Goal: Task Accomplishment & Management: Use online tool/utility

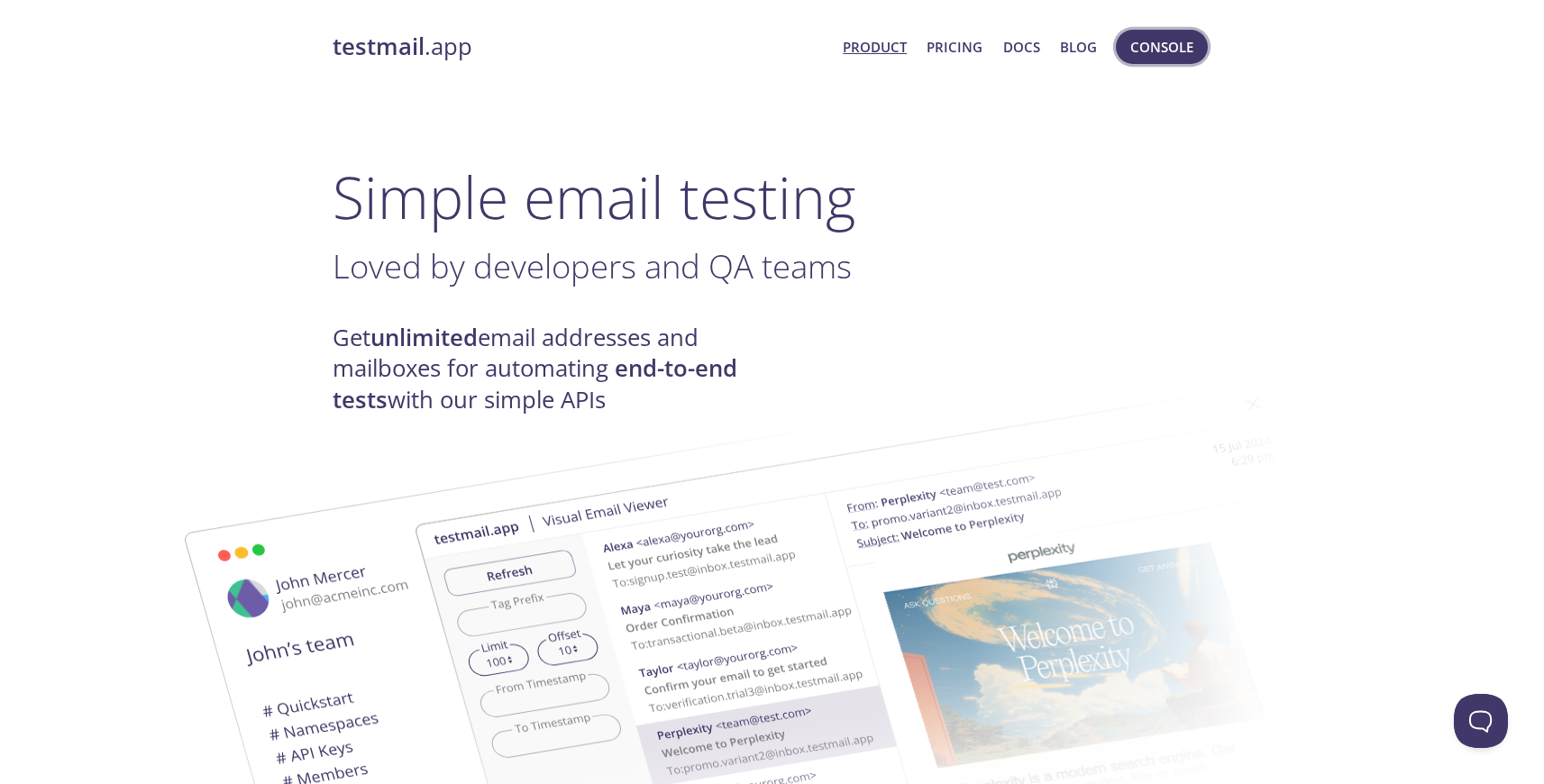
click at [1175, 44] on span "Console" at bounding box center [1162, 47] width 63 height 24
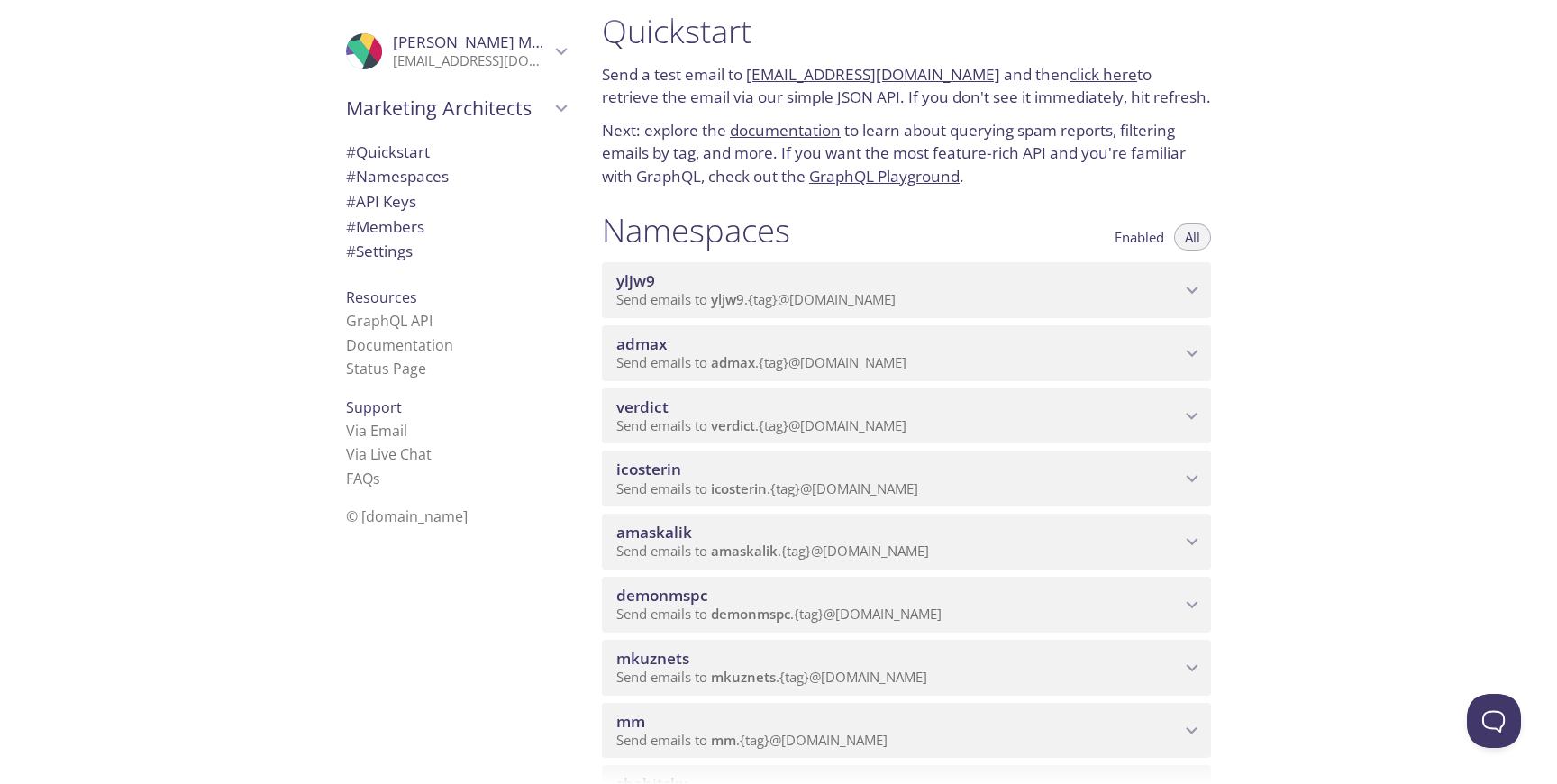
scroll to position [19, 0]
click at [674, 523] on span "amaskalik" at bounding box center [654, 531] width 76 height 21
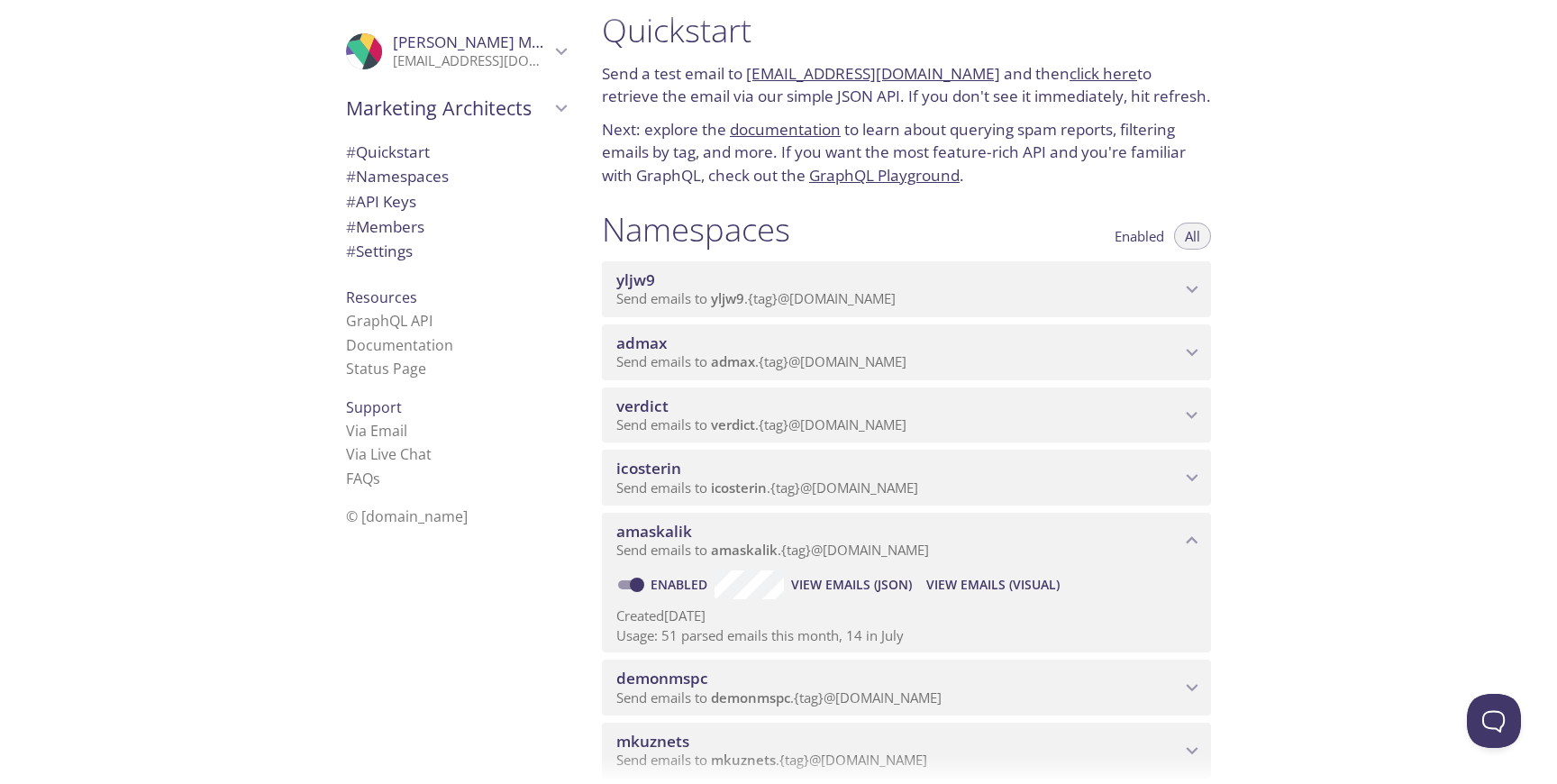
click at [956, 579] on span "View Emails (Visual)" at bounding box center [992, 585] width 133 height 22
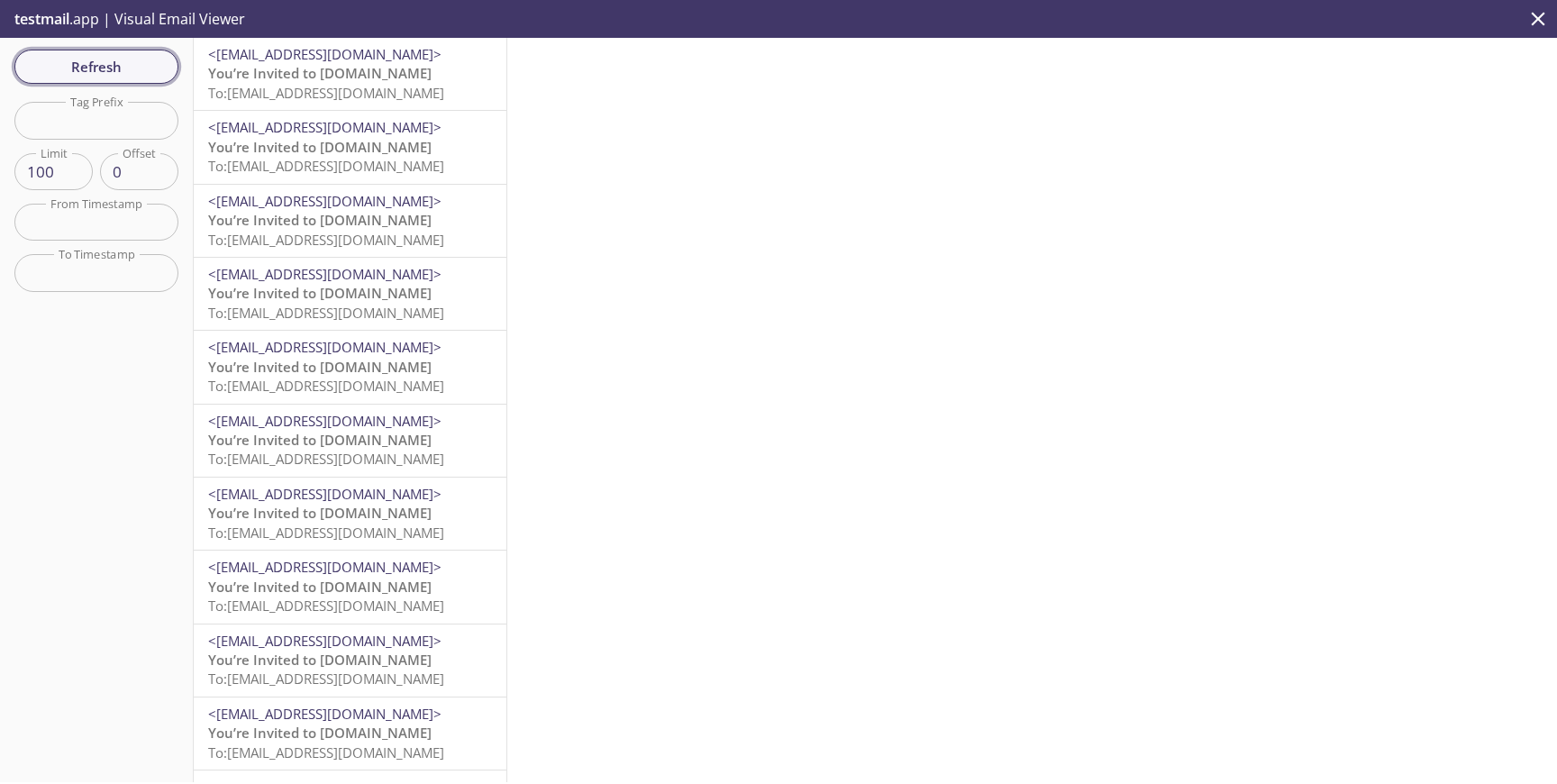
click at [143, 71] on span "Refresh" at bounding box center [96, 67] width 135 height 24
click at [99, 64] on span "Refresh" at bounding box center [96, 67] width 135 height 24
click at [146, 69] on span "Refresh" at bounding box center [96, 67] width 135 height 24
click at [364, 69] on span "You’re Invited to [DOMAIN_NAME]" at bounding box center [319, 73] width 224 height 18
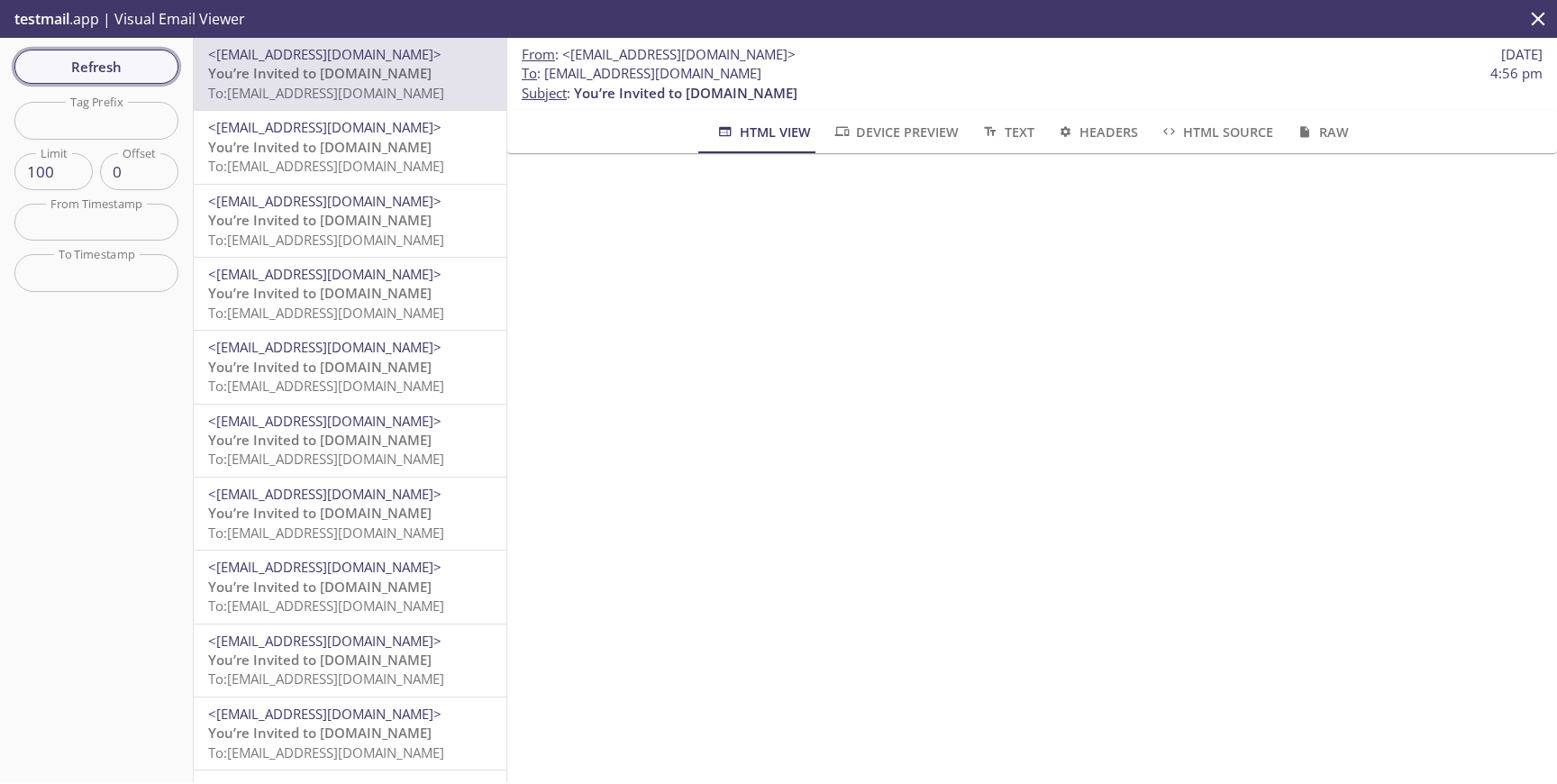
click at [86, 63] on span "Refresh" at bounding box center [96, 67] width 135 height 24
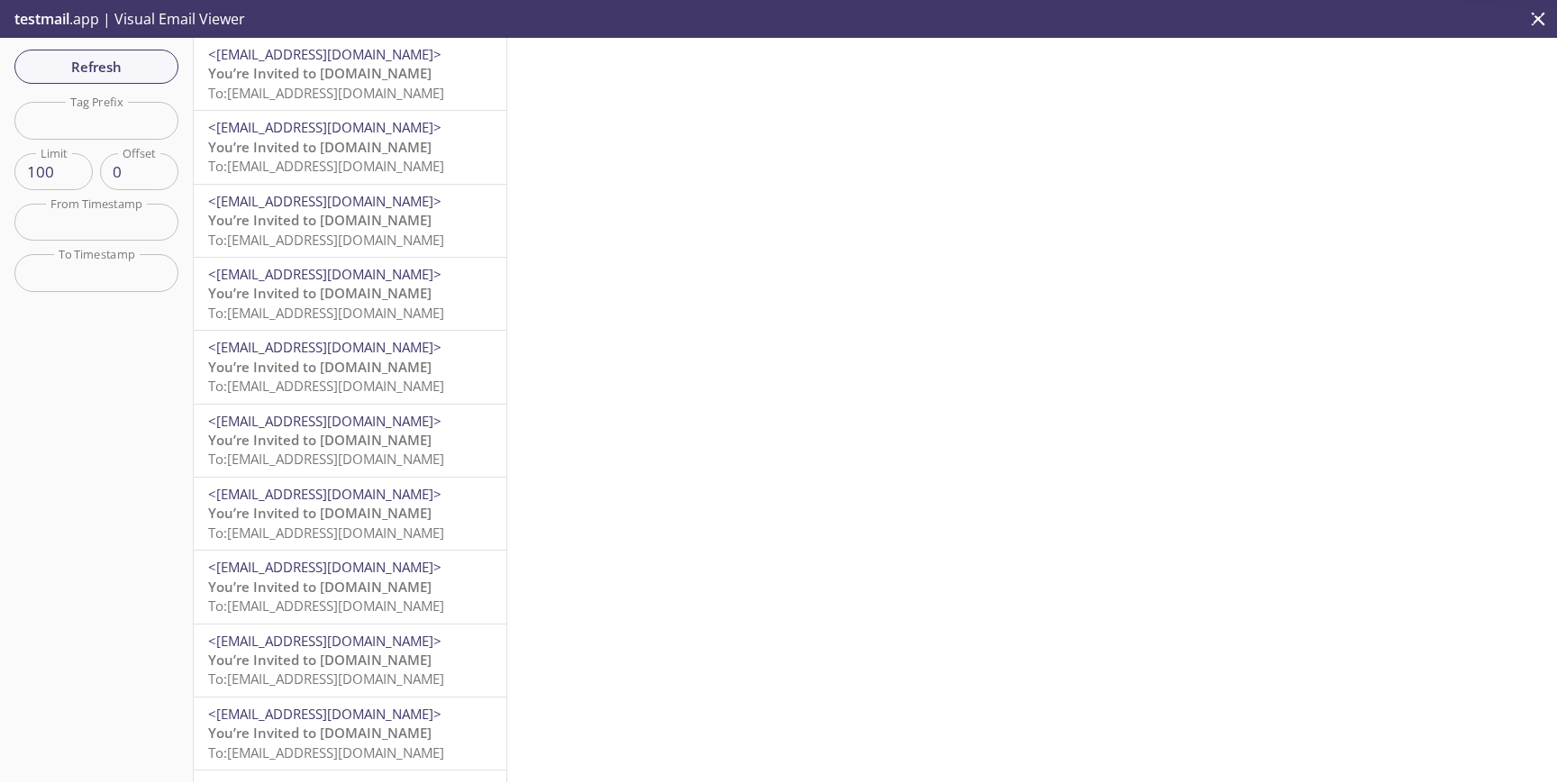
click at [332, 100] on span "To: [EMAIL_ADDRESS][DOMAIN_NAME]" at bounding box center [326, 93] width 237 height 18
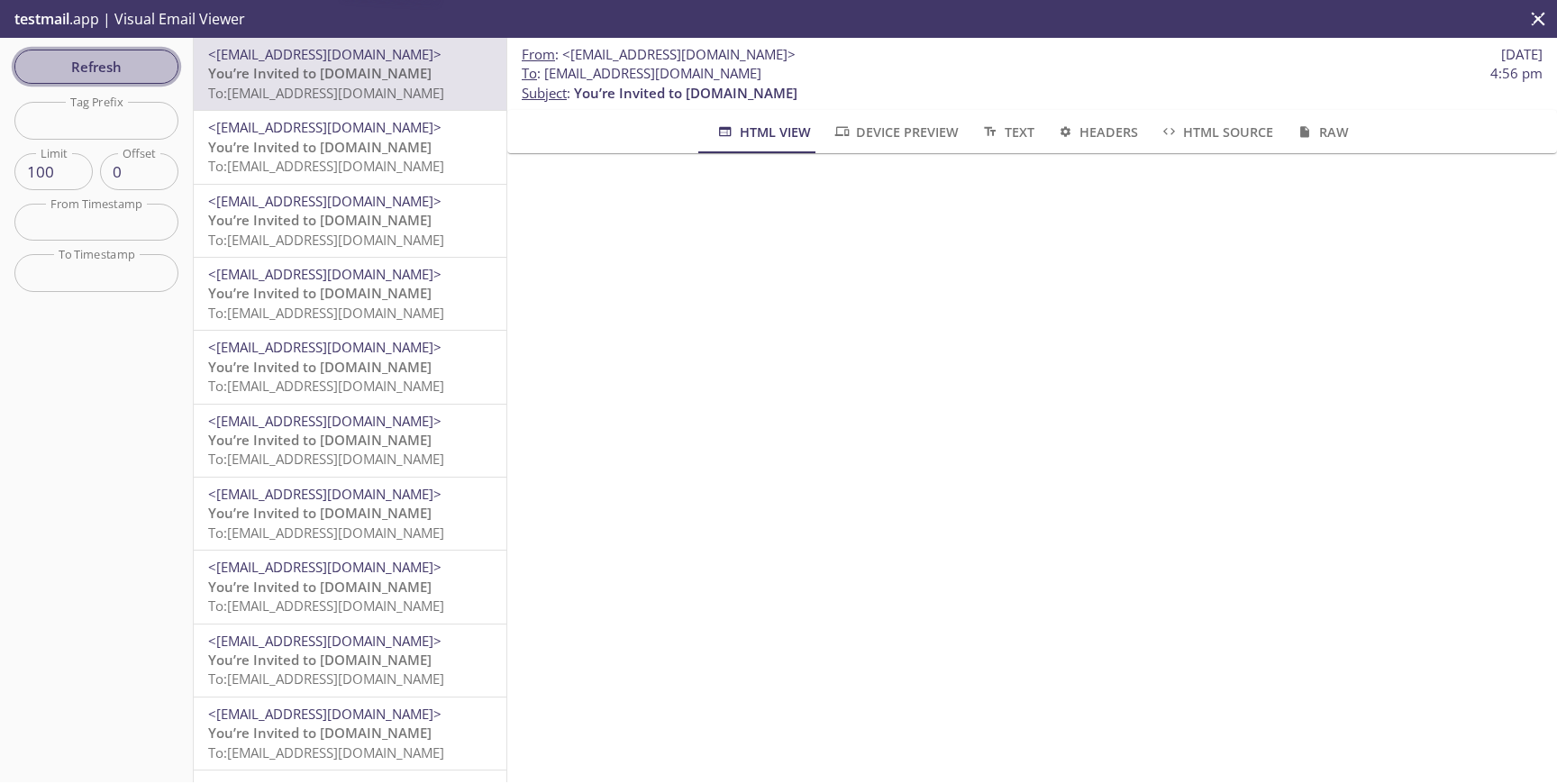
click at [119, 64] on span "Refresh" at bounding box center [96, 67] width 135 height 24
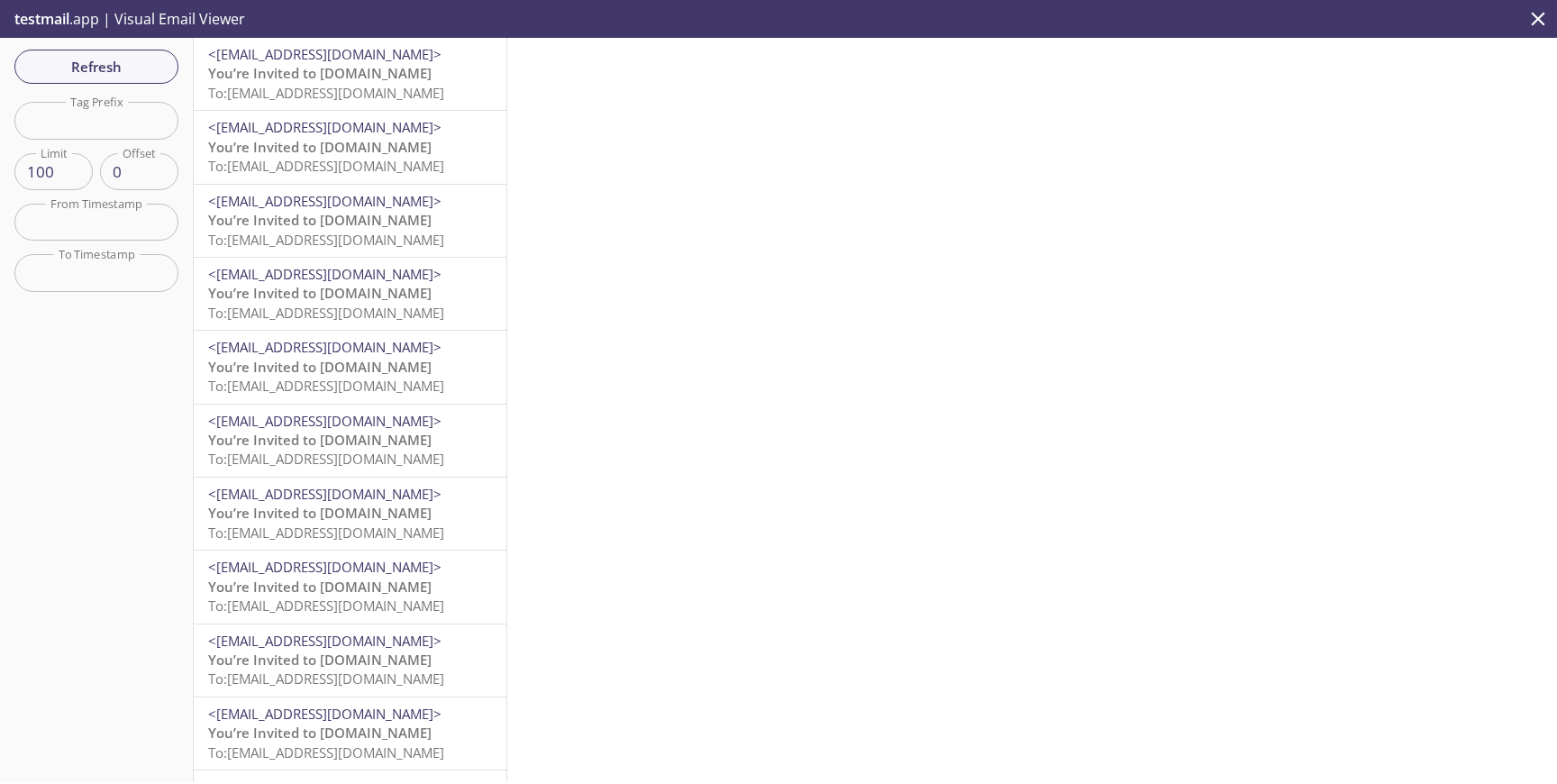
click at [177, 75] on div "Refresh Filters Tag Prefix Tag Prefix Limit 100 Limit Offset 0 Offset From Time…" at bounding box center [97, 409] width 194 height 744
click at [157, 69] on span "Refresh" at bounding box center [96, 67] width 135 height 24
click at [169, 62] on button "Refresh" at bounding box center [97, 66] width 164 height 34
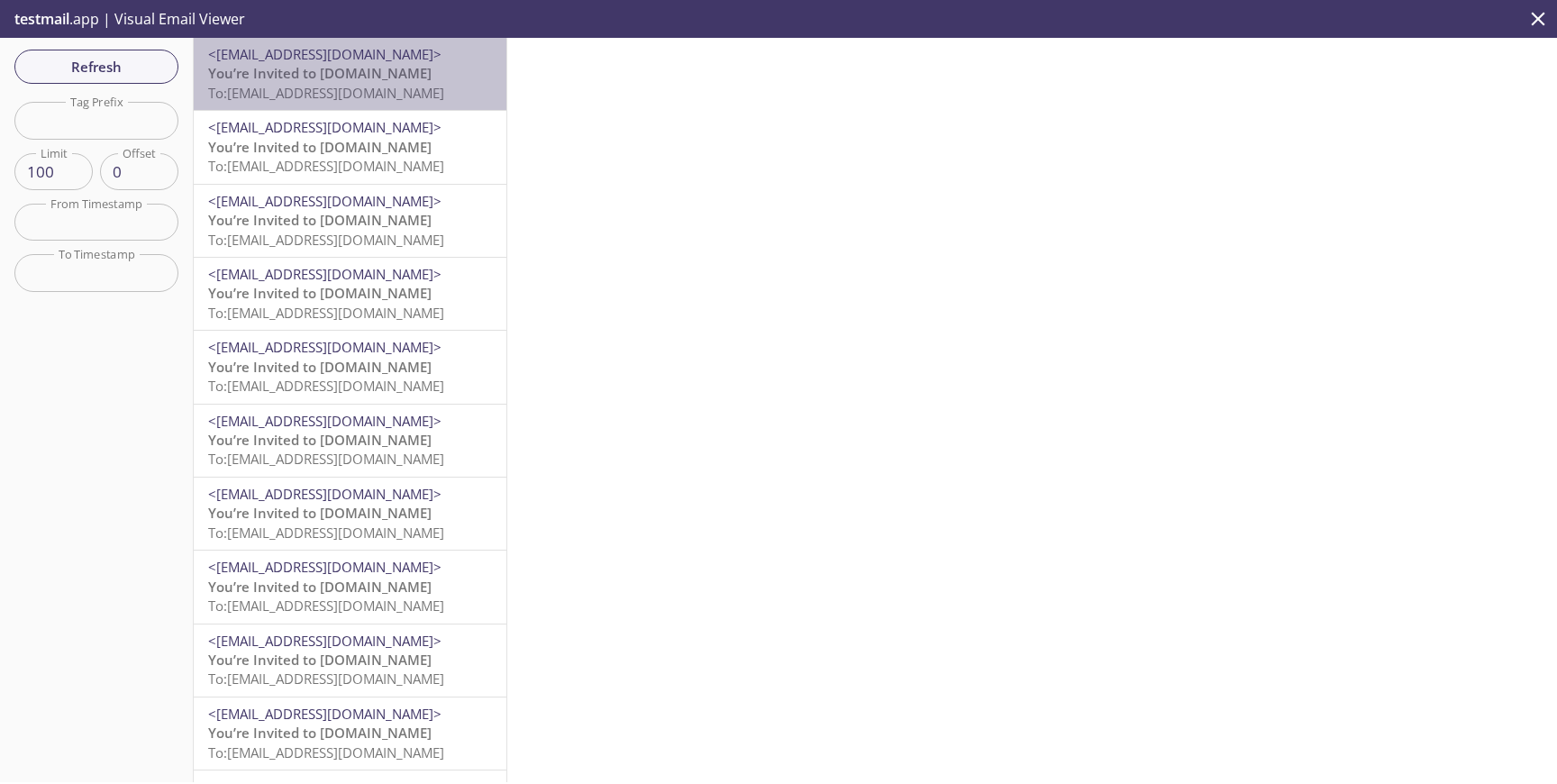
click at [396, 99] on span "To: [EMAIL_ADDRESS][DOMAIN_NAME]" at bounding box center [326, 93] width 237 height 18
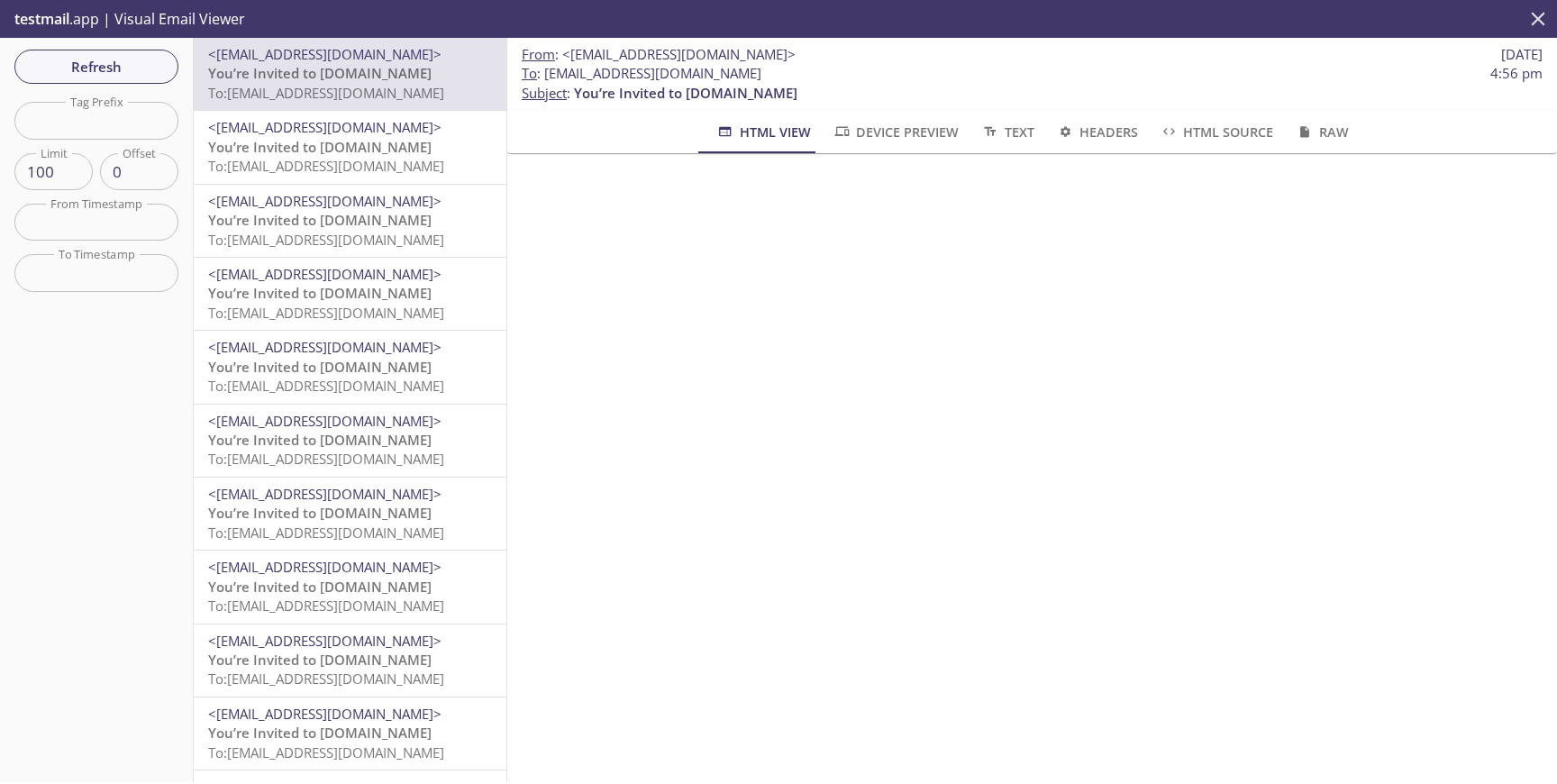
click at [1541, 26] on icon "close" at bounding box center [1538, 19] width 24 height 24
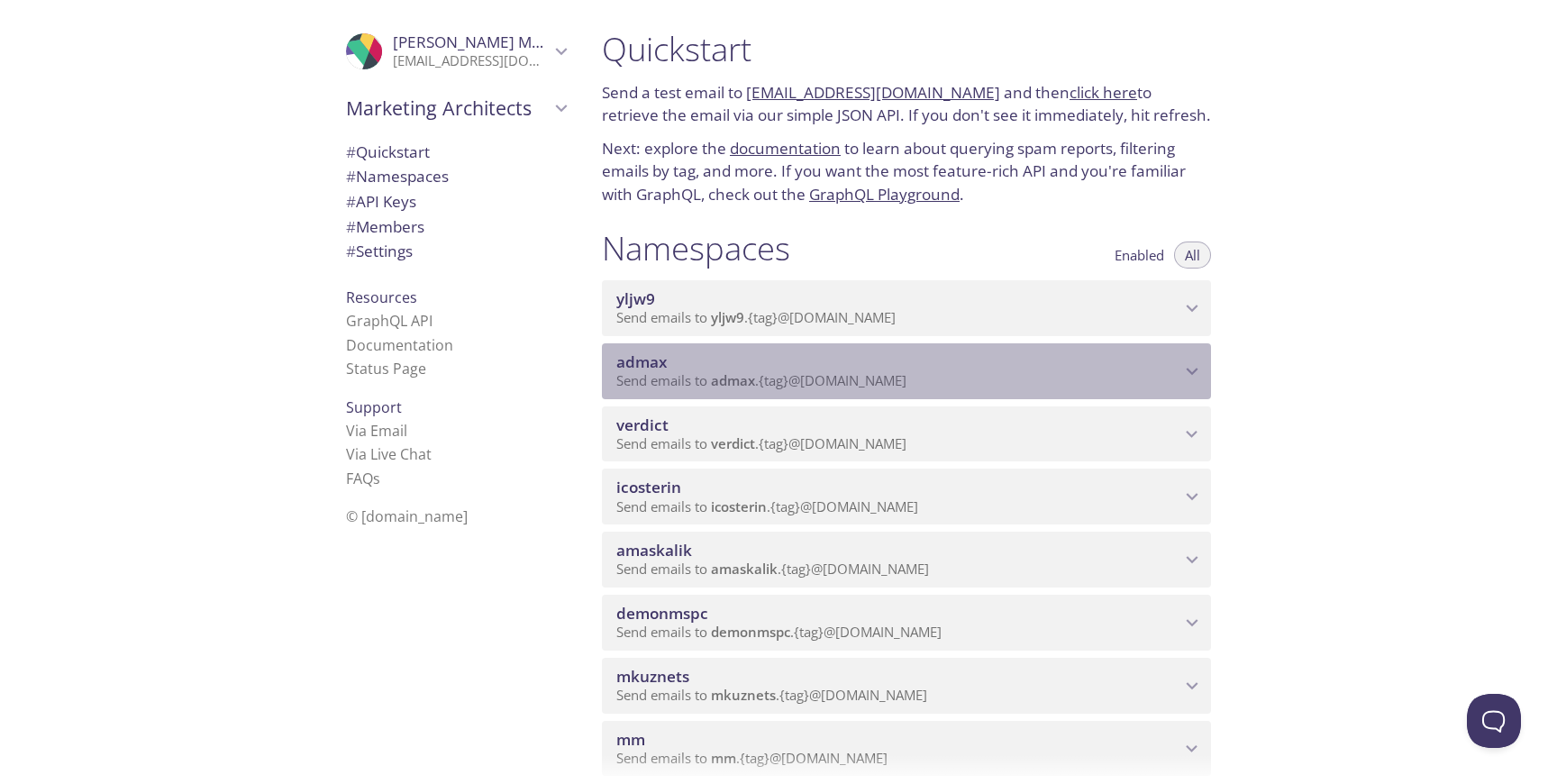
click at [699, 369] on span "admax" at bounding box center [899, 362] width 565 height 20
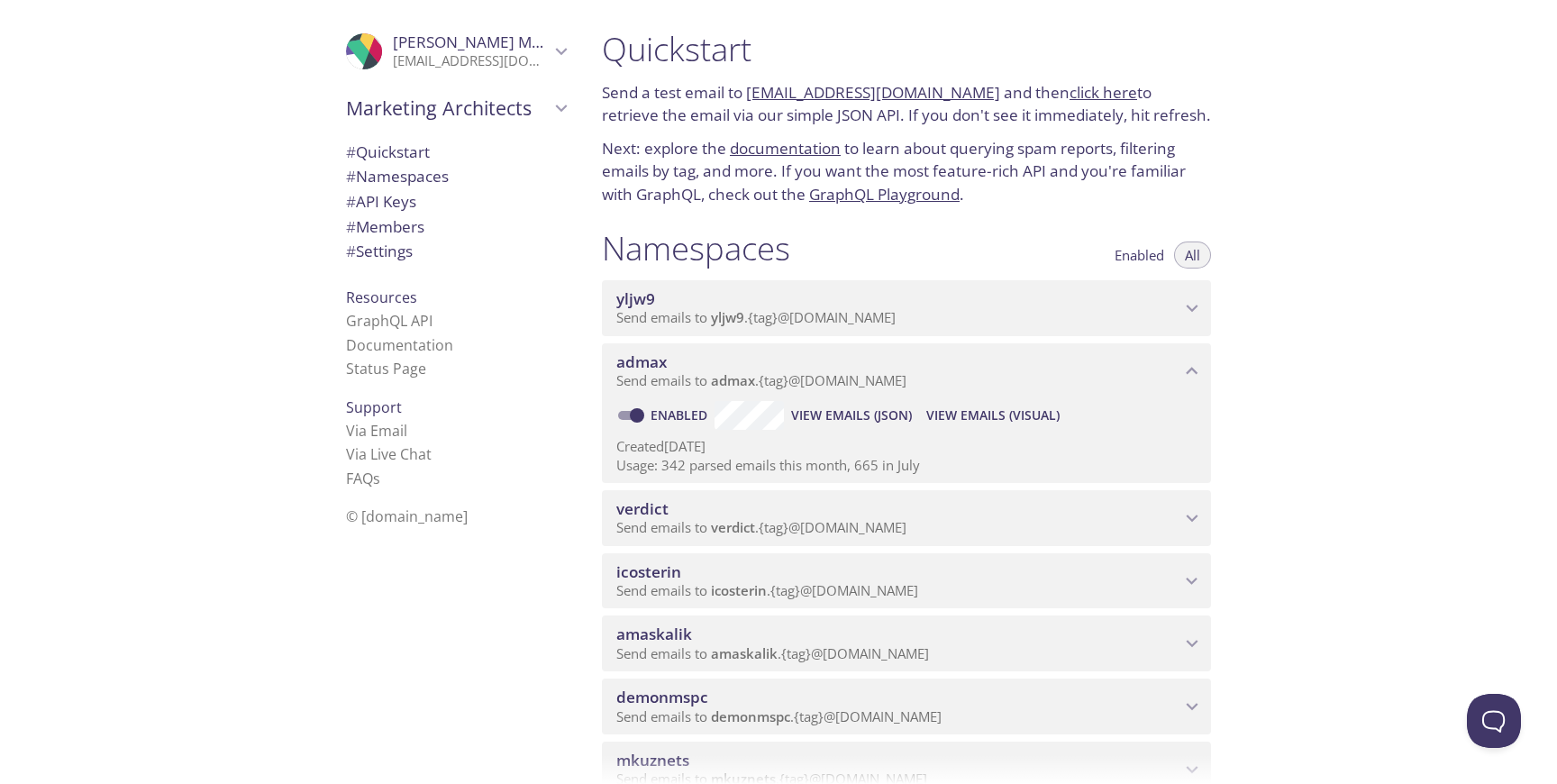
click at [974, 411] on span "View Emails (Visual)" at bounding box center [992, 416] width 133 height 22
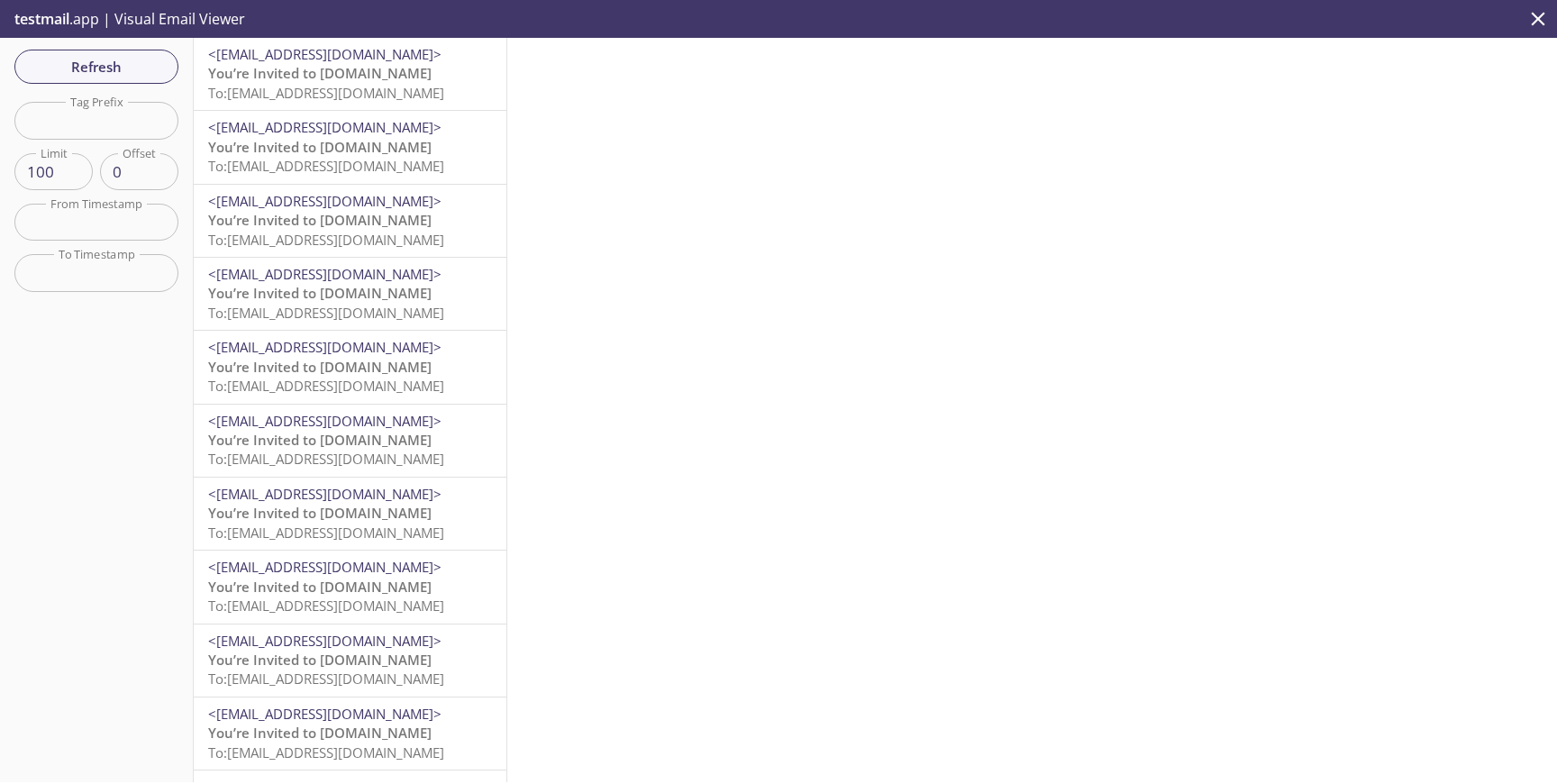
click at [413, 84] on span "To: [EMAIL_ADDRESS][DOMAIN_NAME]" at bounding box center [326, 93] width 237 height 18
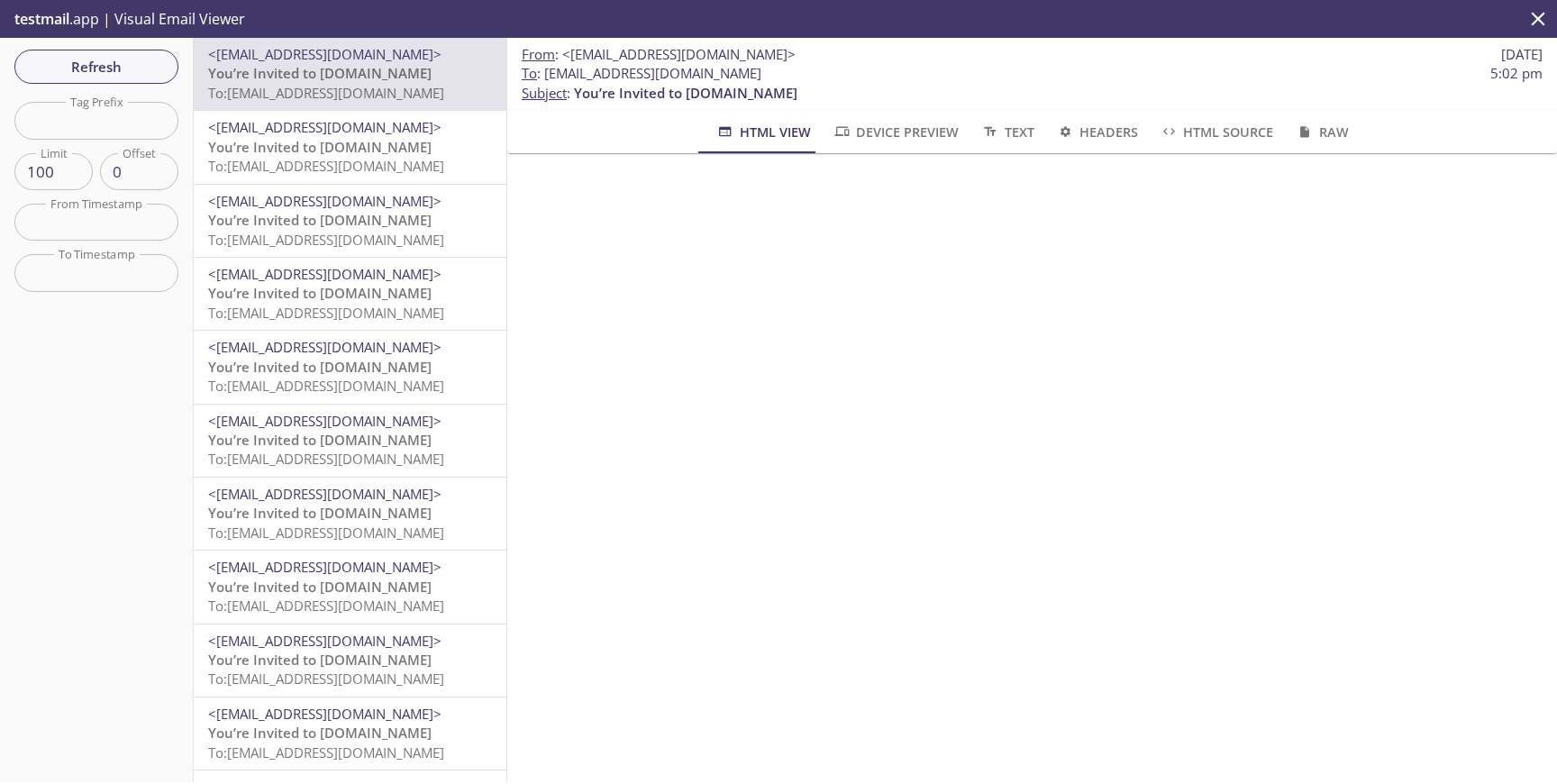
click at [1548, 24] on icon "close" at bounding box center [1538, 19] width 24 height 24
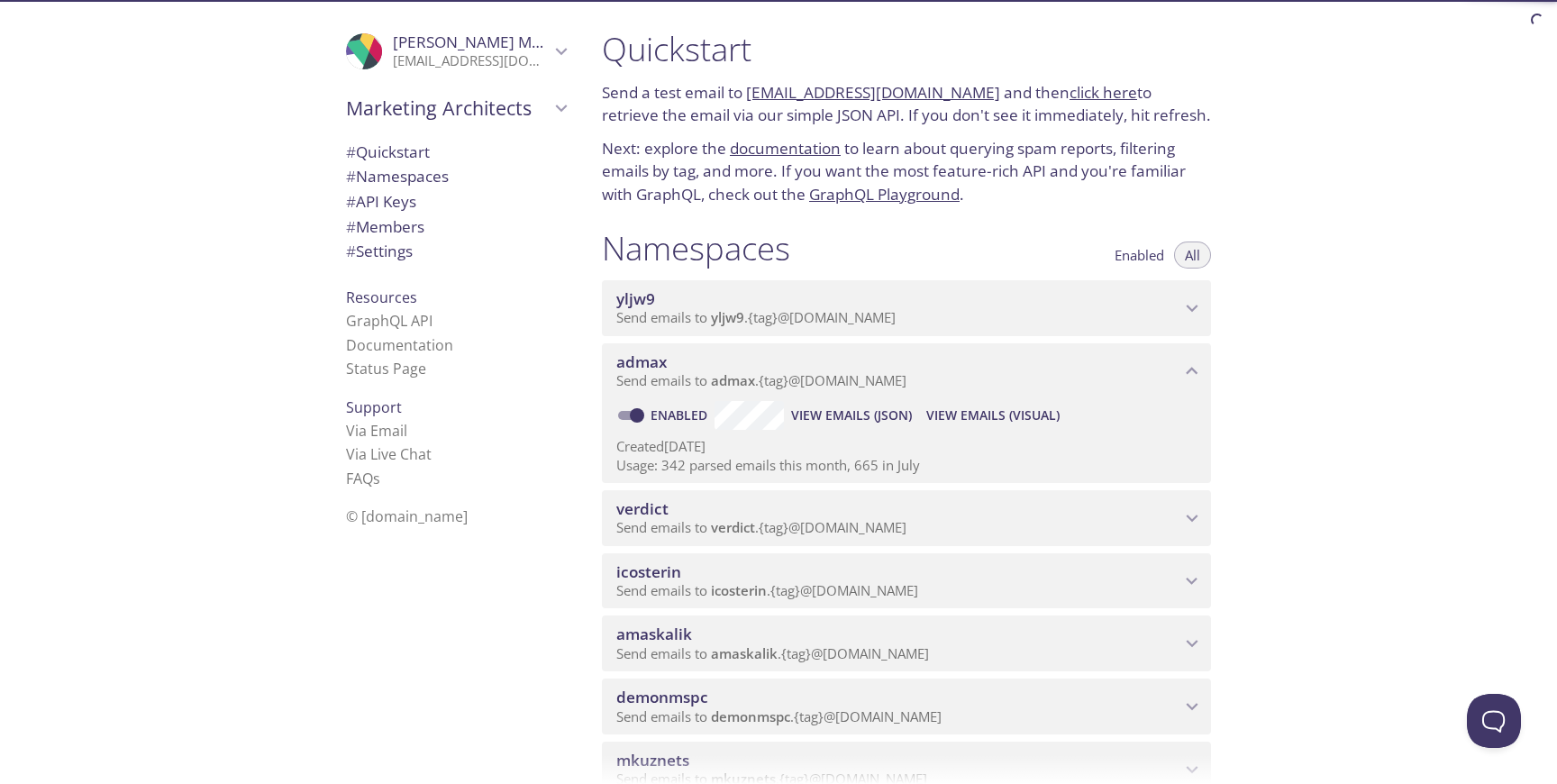
click at [1429, 144] on div "Quickstart Send a test email to [EMAIL_ADDRESS][DOMAIN_NAME] and then click her…" at bounding box center [1072, 392] width 970 height 784
